Goal: Find specific page/section: Find specific page/section

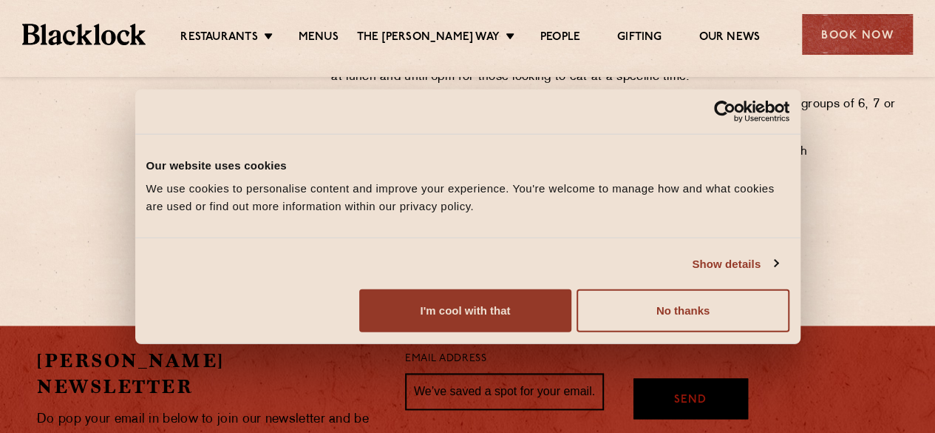
scroll to position [813, 0]
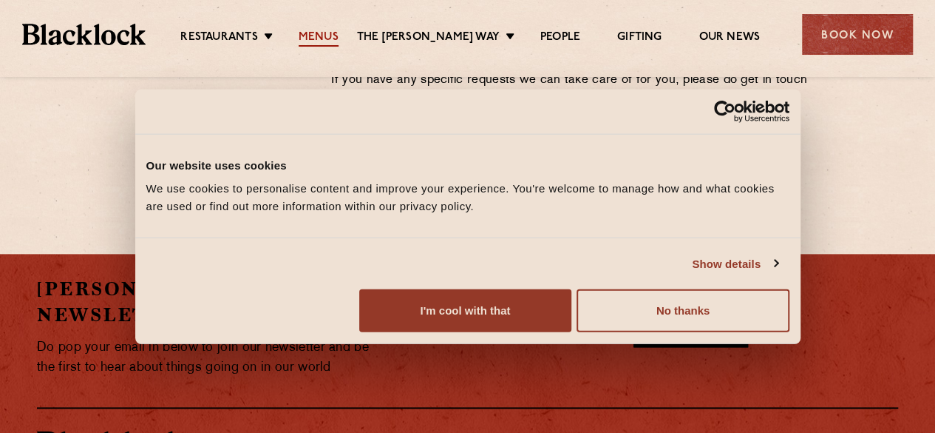
click at [331, 36] on link "Menus" at bounding box center [319, 38] width 40 height 16
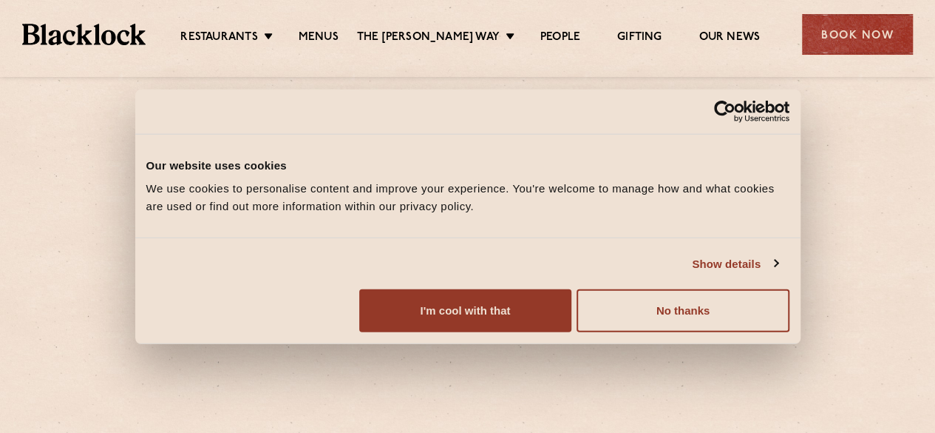
scroll to position [222, 0]
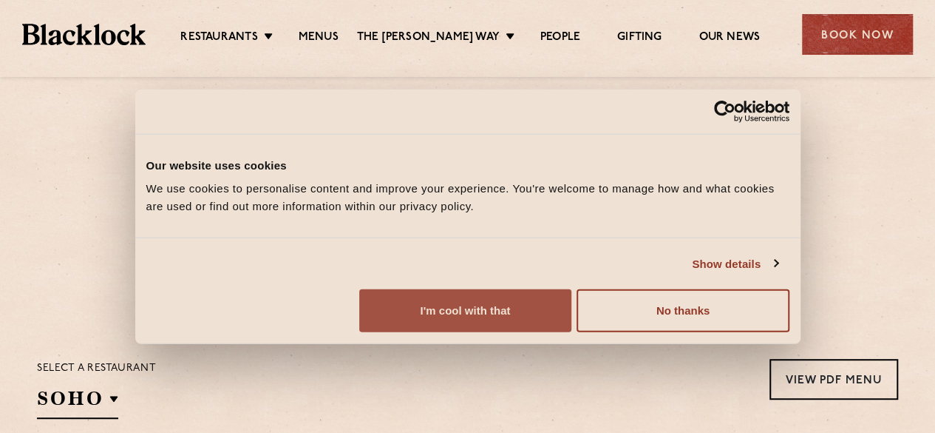
click at [572, 318] on button "I'm cool with that" at bounding box center [465, 310] width 212 height 43
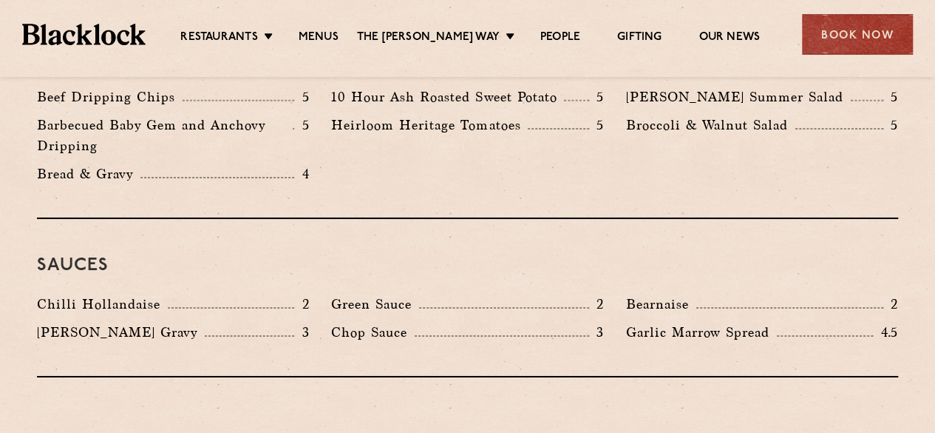
scroll to position [2440, 0]
